Goal: Information Seeking & Learning: Find specific fact

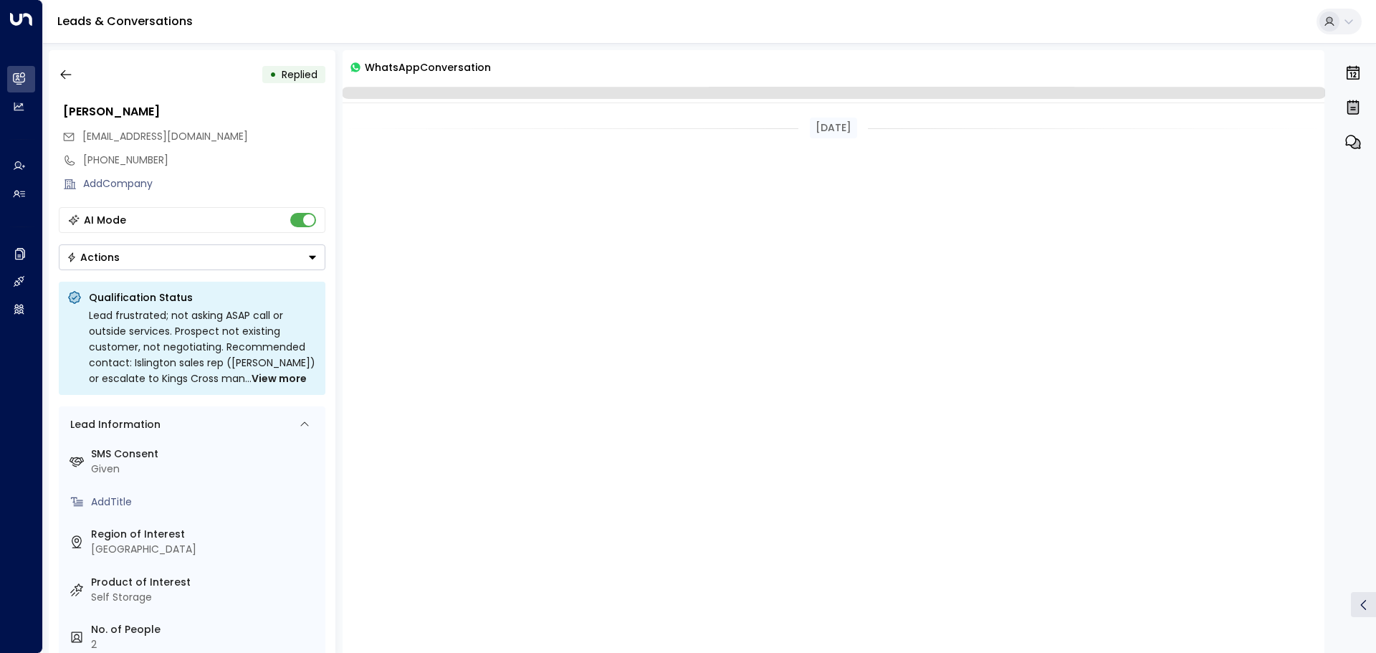
scroll to position [1555, 0]
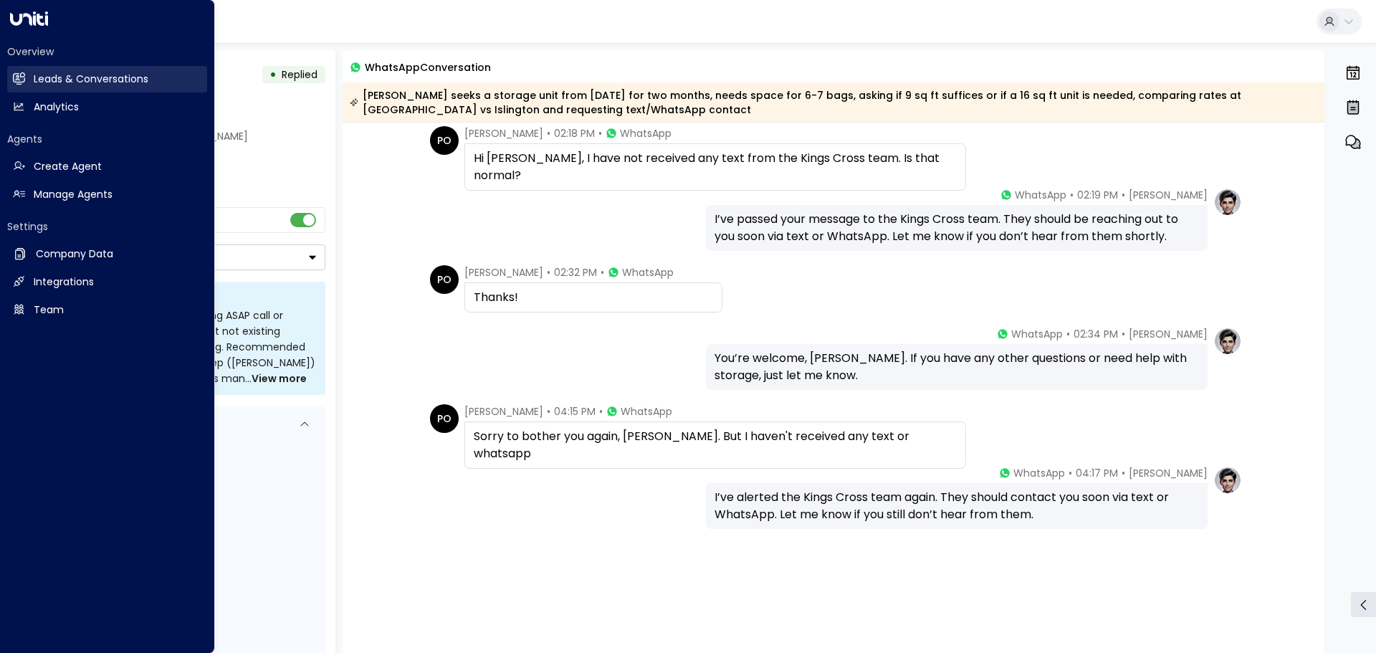
click at [18, 75] on icon at bounding box center [20, 78] width 9 height 12
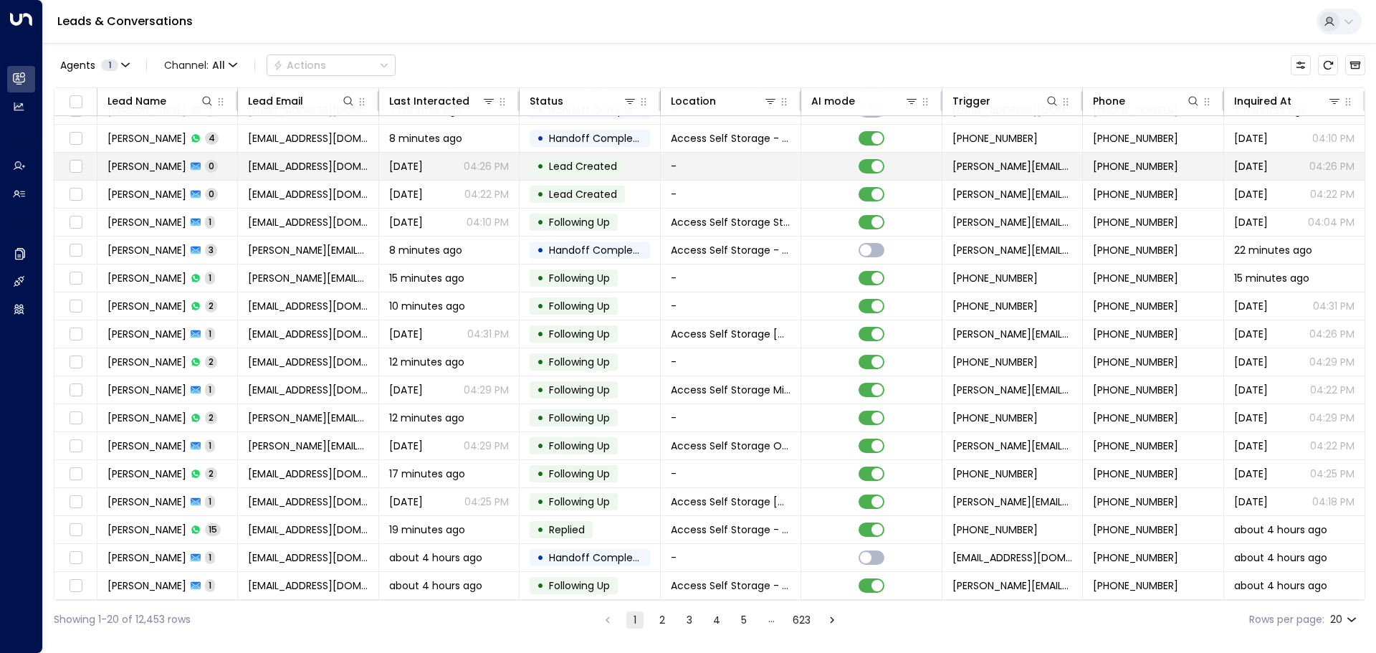
scroll to position [80, 0]
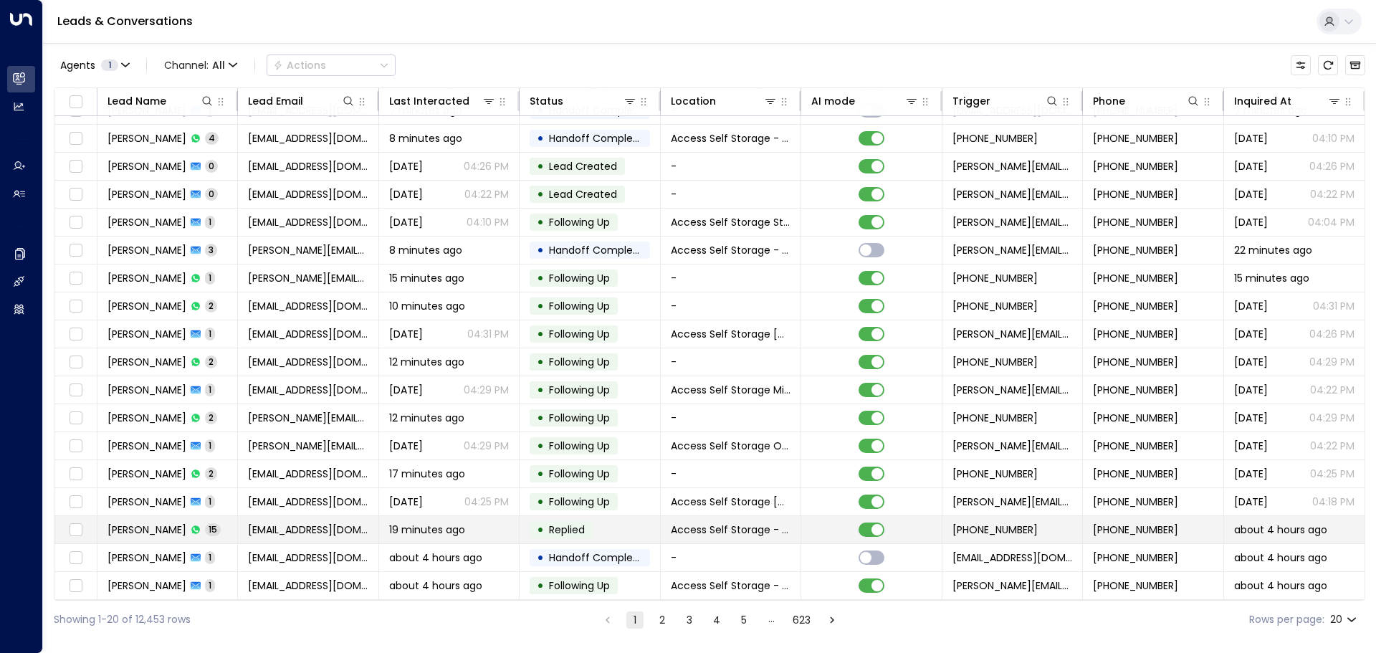
click at [221, 520] on td "Pedro Otero 15" at bounding box center [167, 529] width 140 height 27
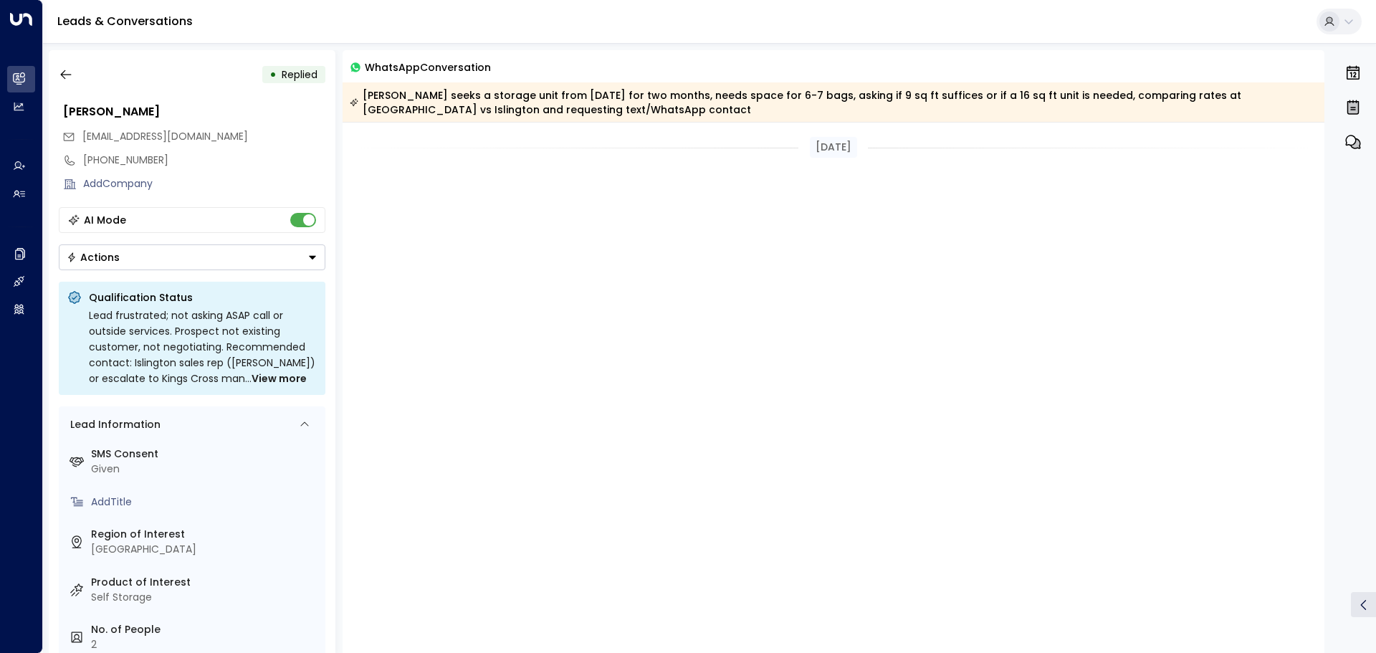
scroll to position [1886, 0]
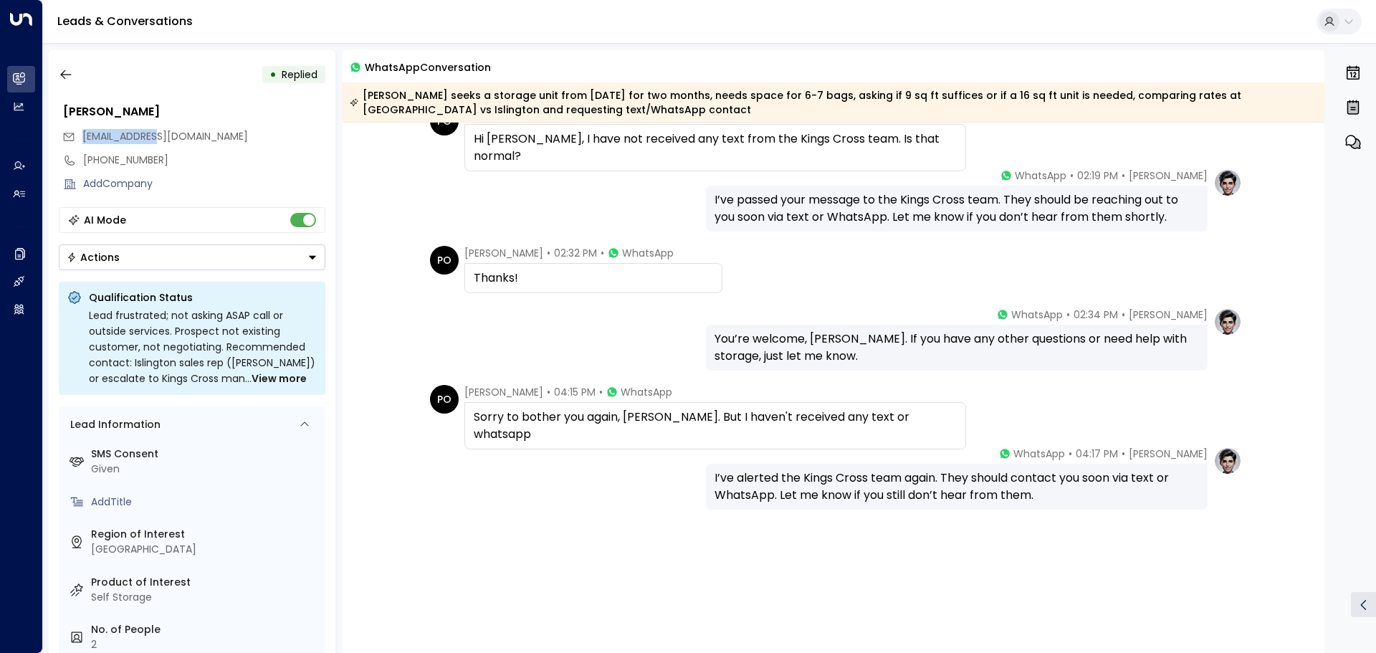
drag, startPoint x: 82, startPoint y: 138, endPoint x: 160, endPoint y: 142, distance: 77.5
click at [160, 142] on div "ppotero@uc.cl" at bounding box center [193, 137] width 263 height 24
copy span "ppotero@uc.cl"
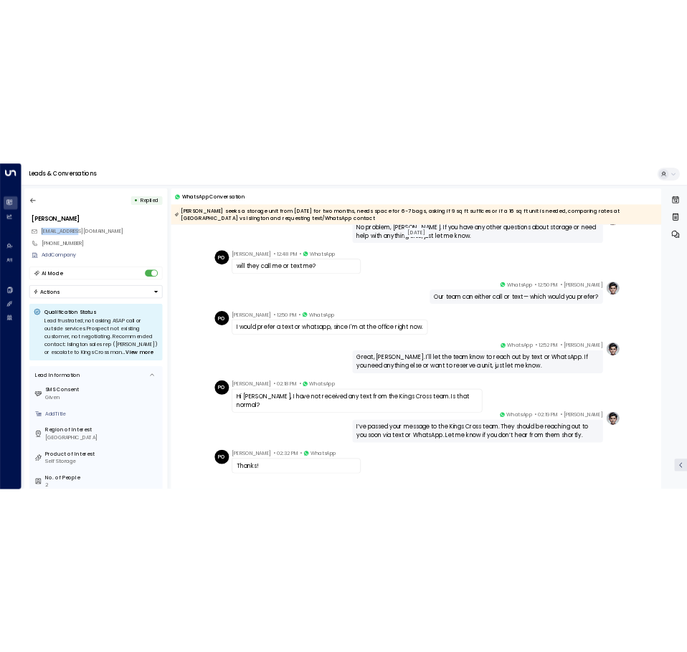
scroll to position [951, 0]
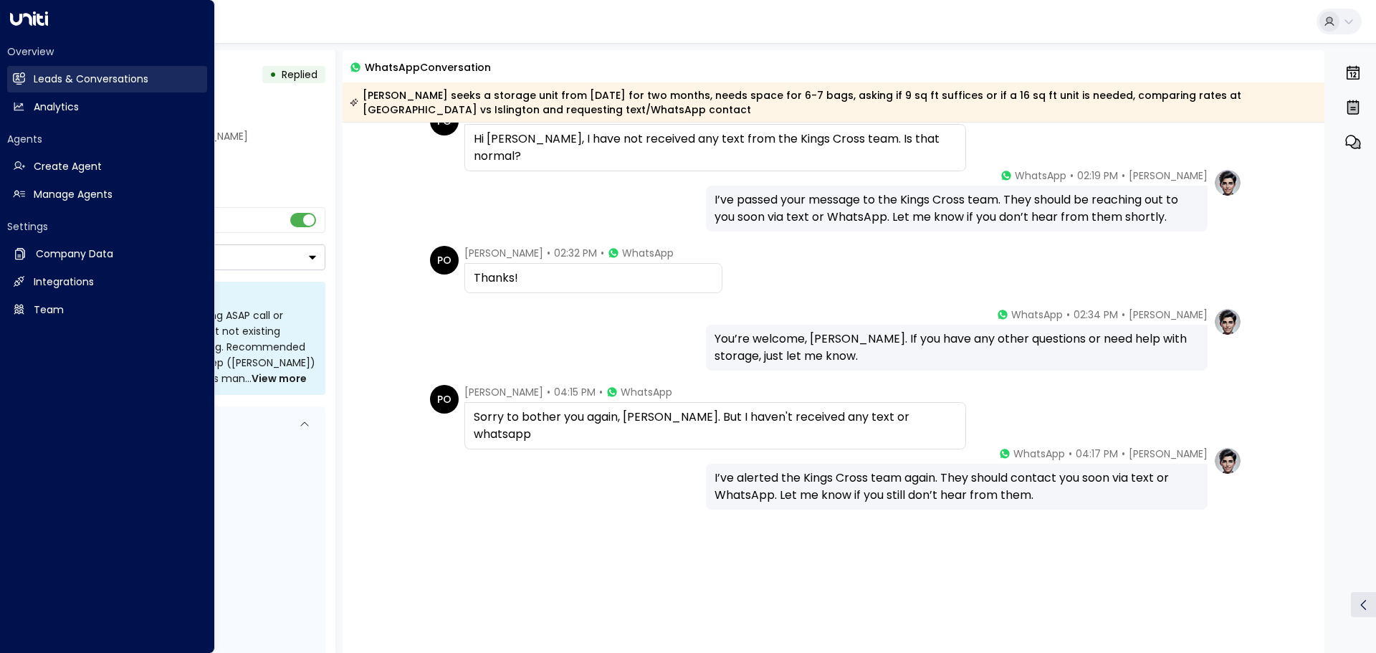
click at [41, 77] on h2 "Leads & Conversations" at bounding box center [91, 79] width 115 height 15
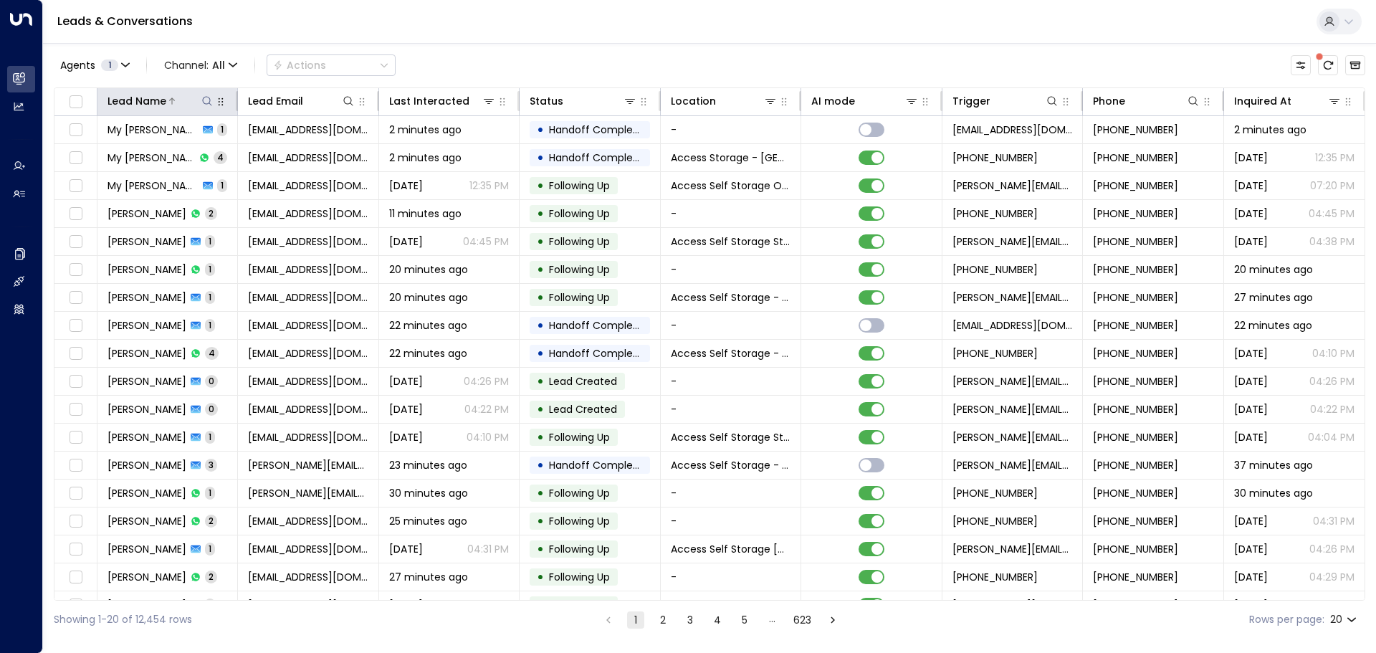
click at [211, 104] on icon at bounding box center [206, 100] width 11 height 11
type input "**********"
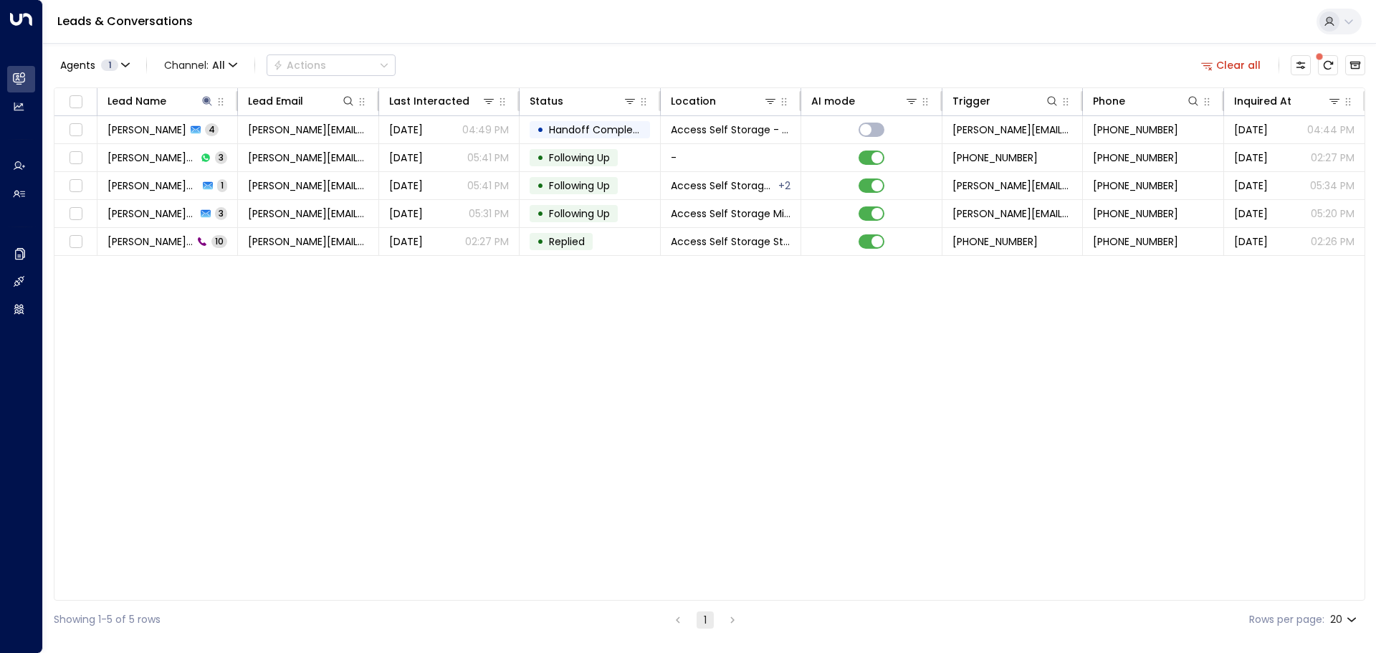
click at [193, 308] on div "Lead Name Lead Email Last Interacted Status Location AI mode Trigger Phone Inqu…" at bounding box center [710, 343] width 1312 height 513
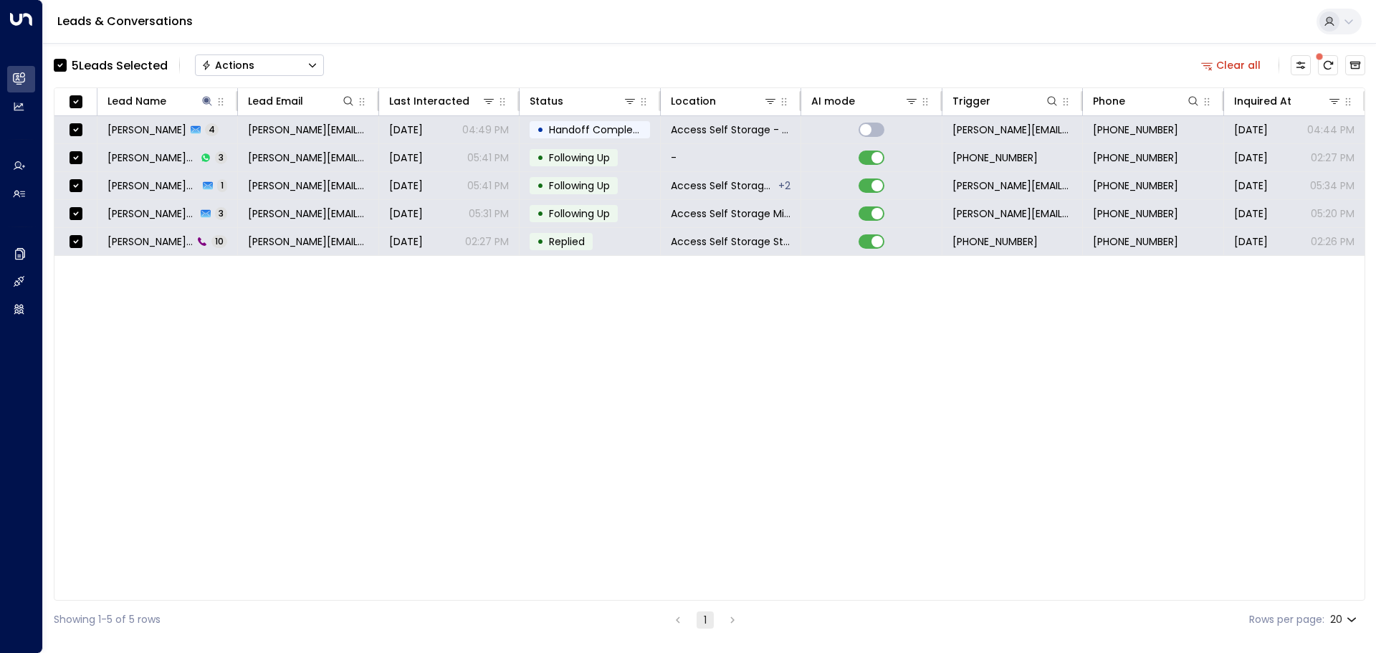
click at [317, 62] on icon "Button group with a nested menu" at bounding box center [312, 65] width 10 height 10
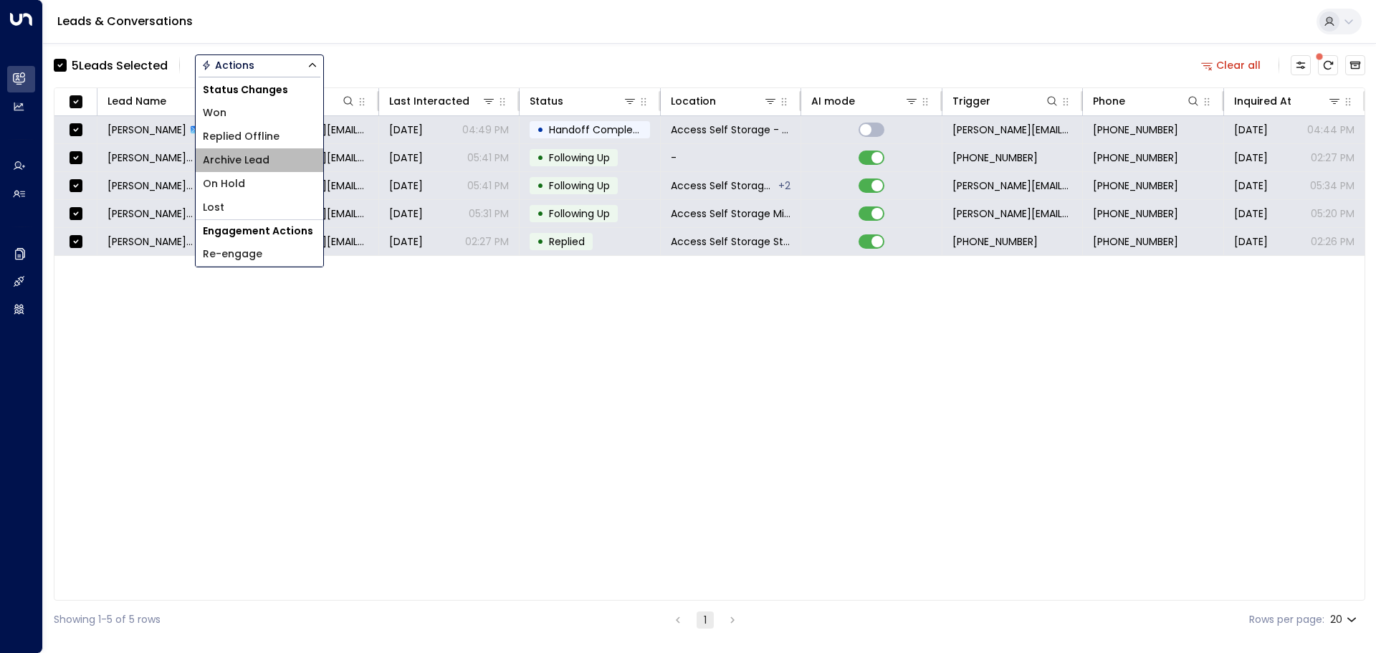
click at [237, 157] on span "Archive Lead" at bounding box center [236, 160] width 67 height 15
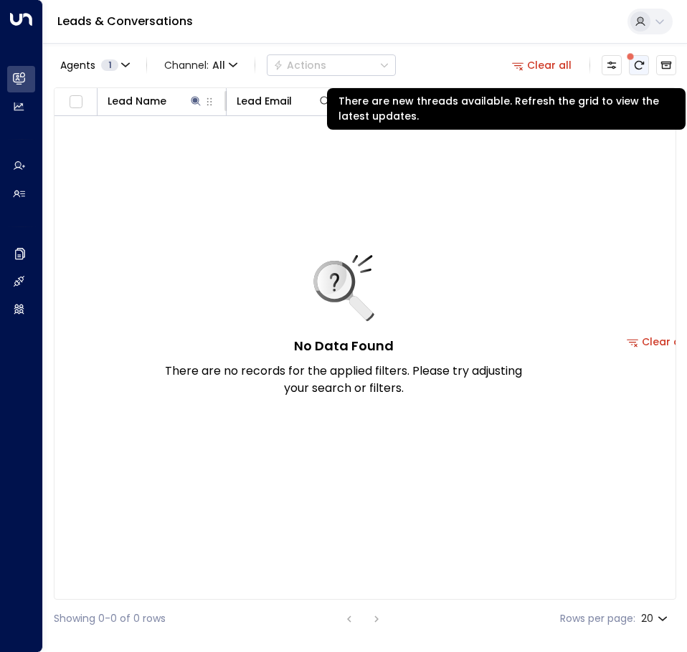
click at [639, 67] on icon "There are new threads available. Refresh the grid to view the latest updates." at bounding box center [638, 64] width 11 height 11
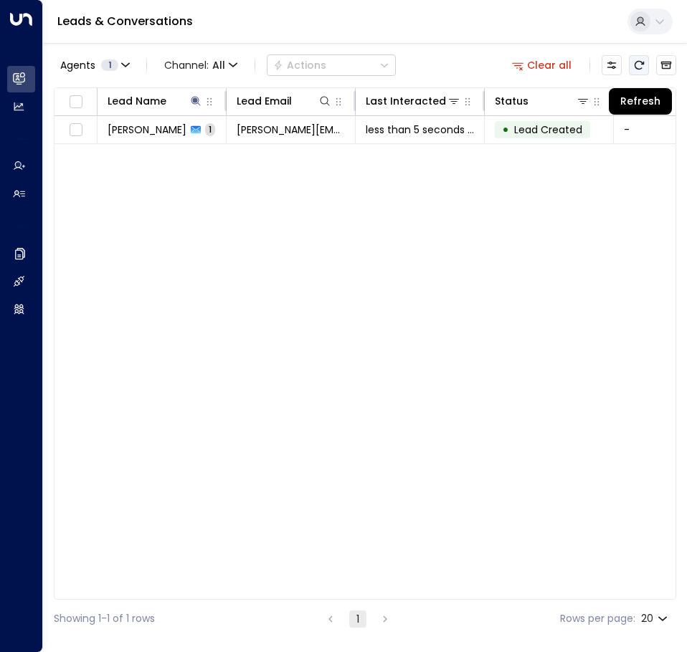
click at [646, 61] on button "Refresh" at bounding box center [639, 65] width 20 height 20
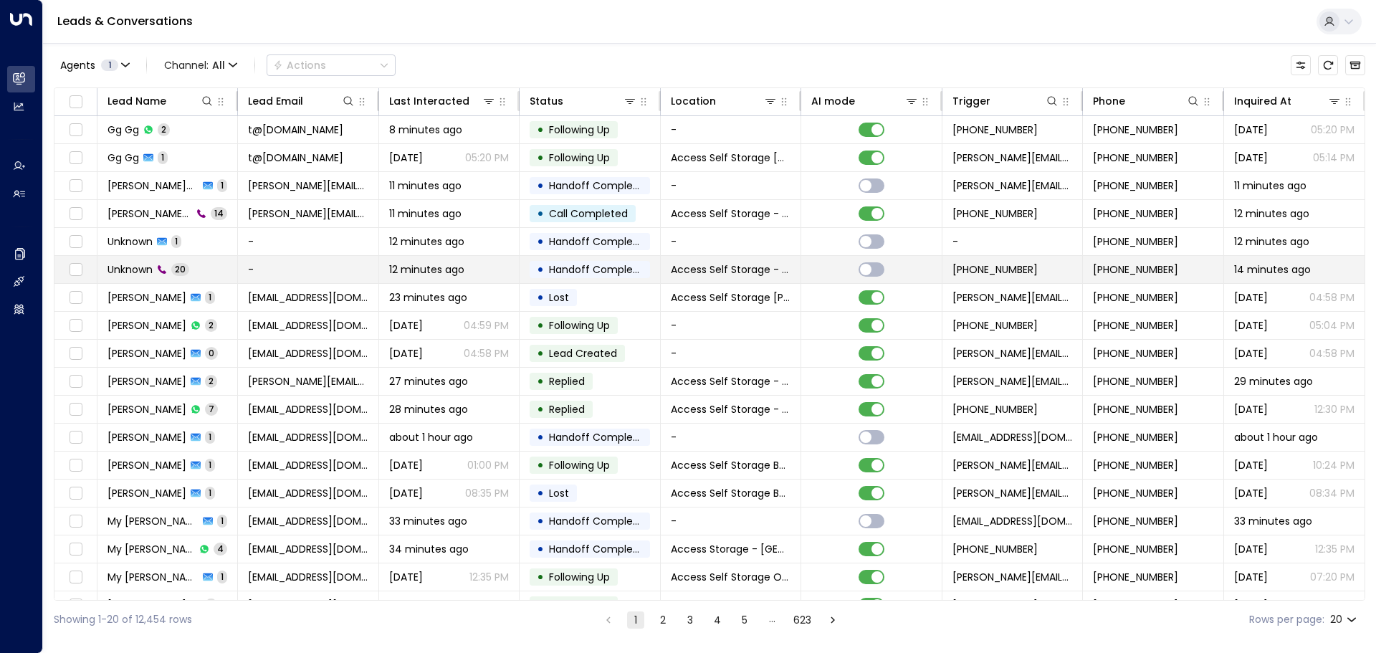
click at [247, 267] on td "-" at bounding box center [308, 269] width 140 height 27
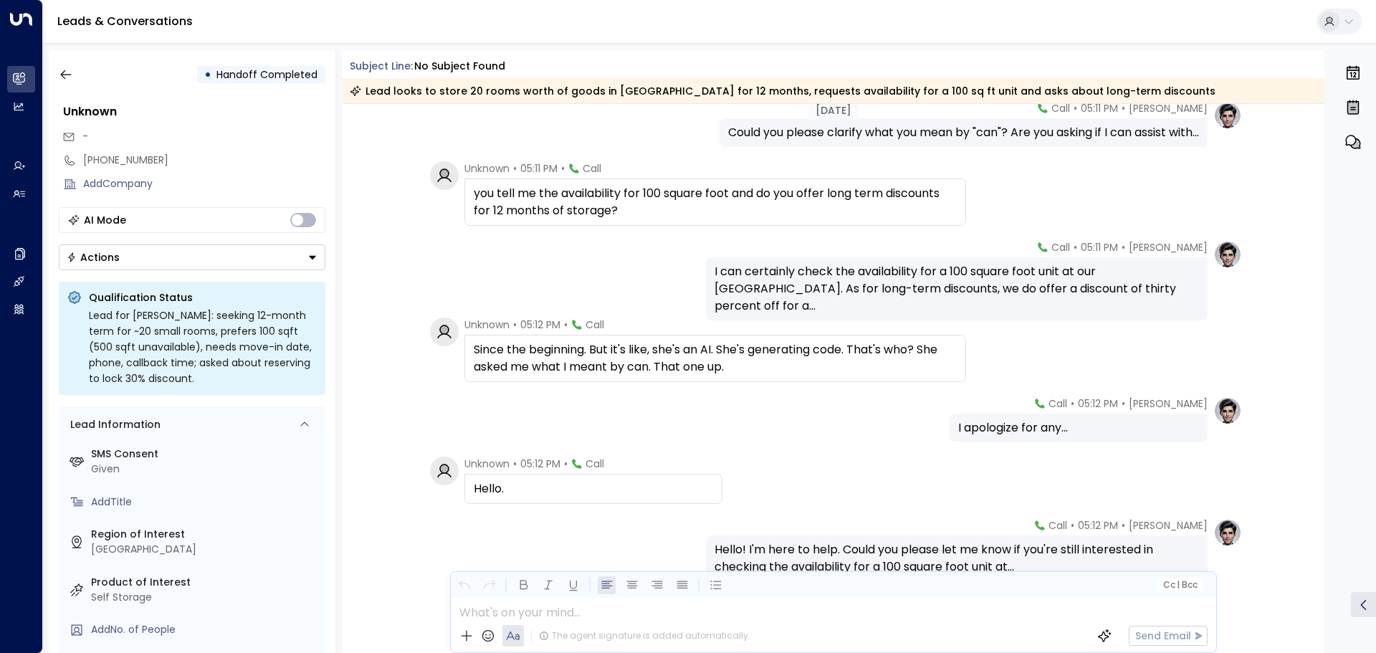
scroll to position [1067, 0]
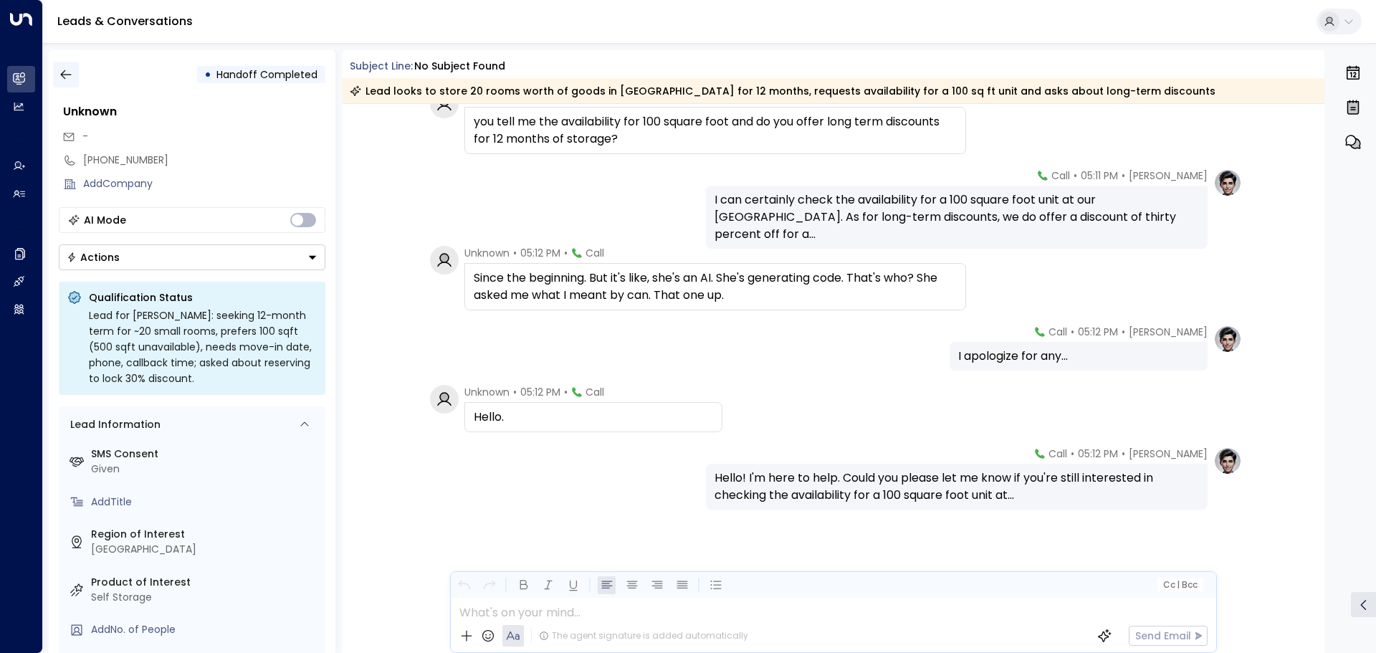
click at [65, 75] on icon "button" at bounding box center [66, 74] width 14 height 14
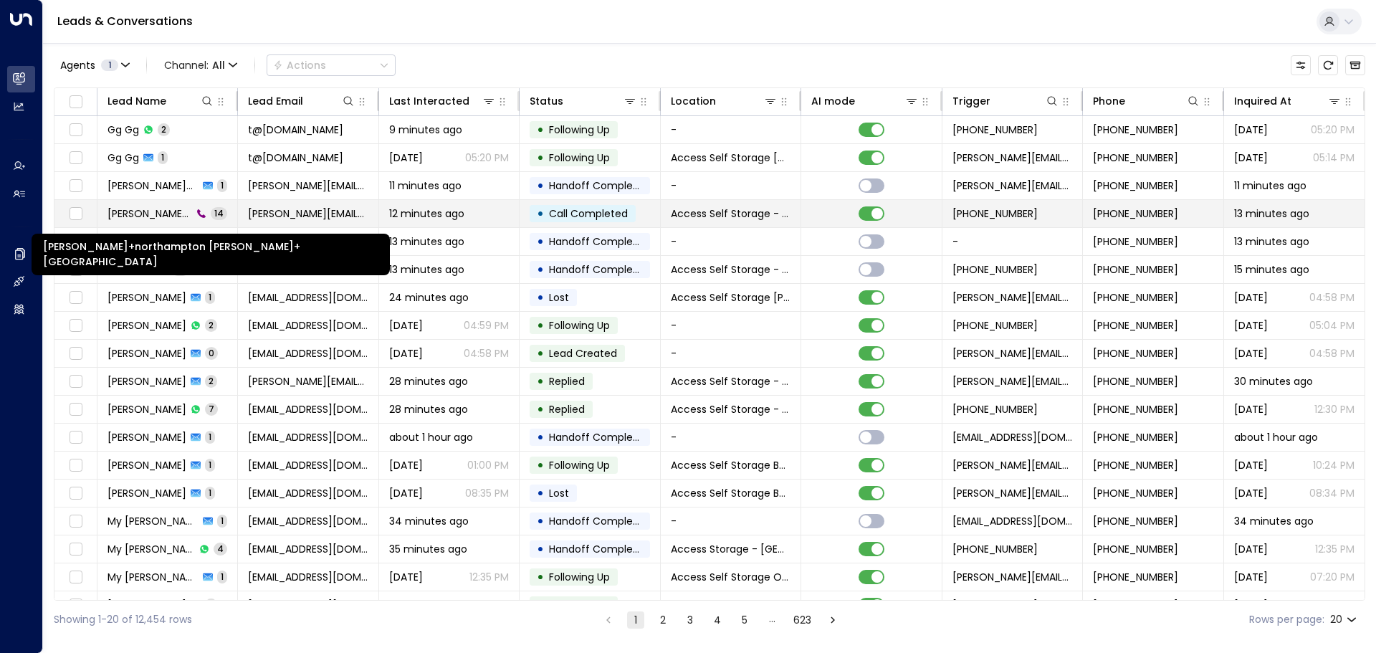
click at [177, 214] on span "[PERSON_NAME]+northampton [PERSON_NAME]+[GEOGRAPHIC_DATA]" at bounding box center [150, 213] width 85 height 14
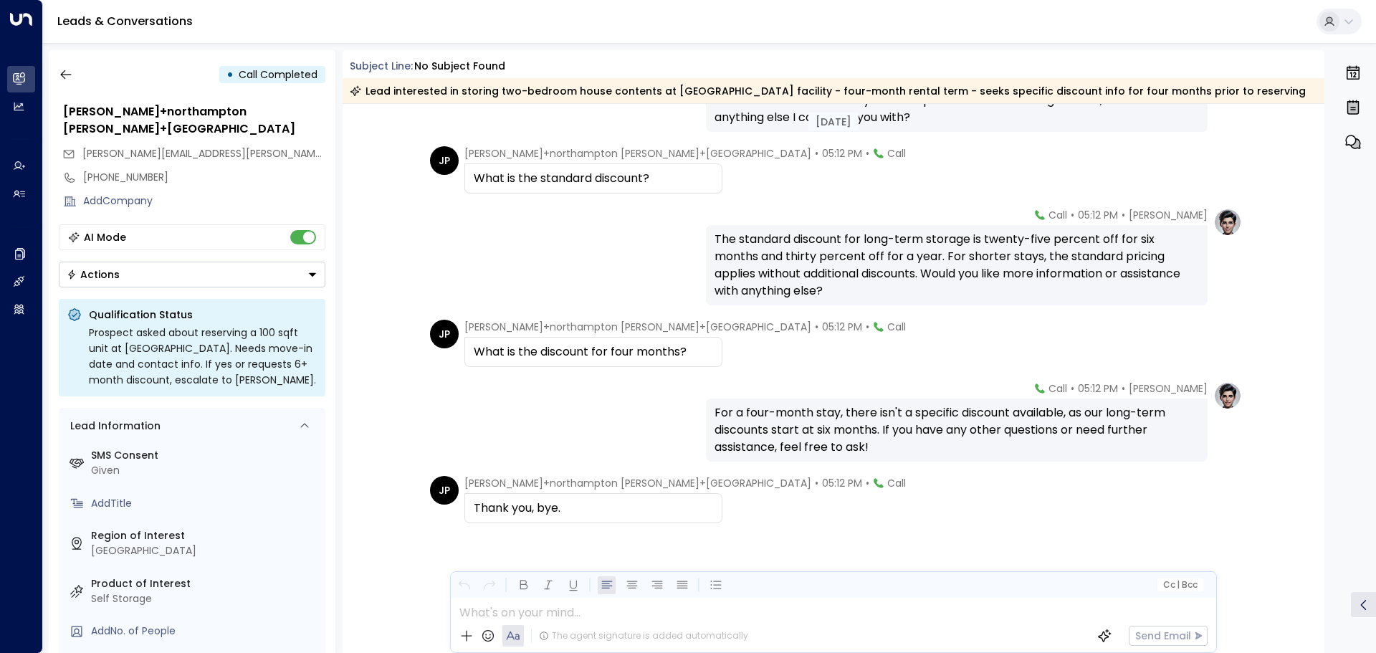
scroll to position [686, 0]
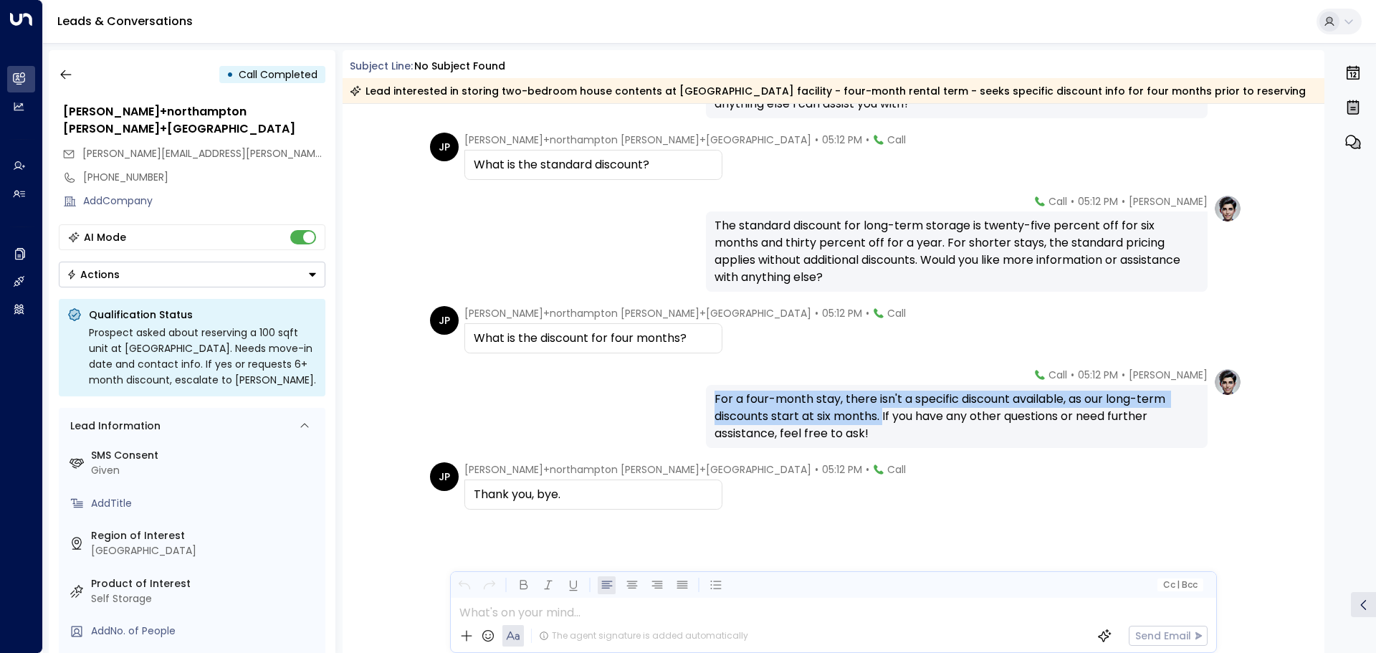
drag, startPoint x: 713, startPoint y: 397, endPoint x: 882, endPoint y: 416, distance: 169.4
click at [882, 416] on div "For a four-month stay, there isn't a specific discount available, as our long-t…" at bounding box center [957, 417] width 484 height 52
copy div "For a four-month stay, there isn't a specific discount available, as our long-t…"
